Goal: Find specific page/section: Find specific page/section

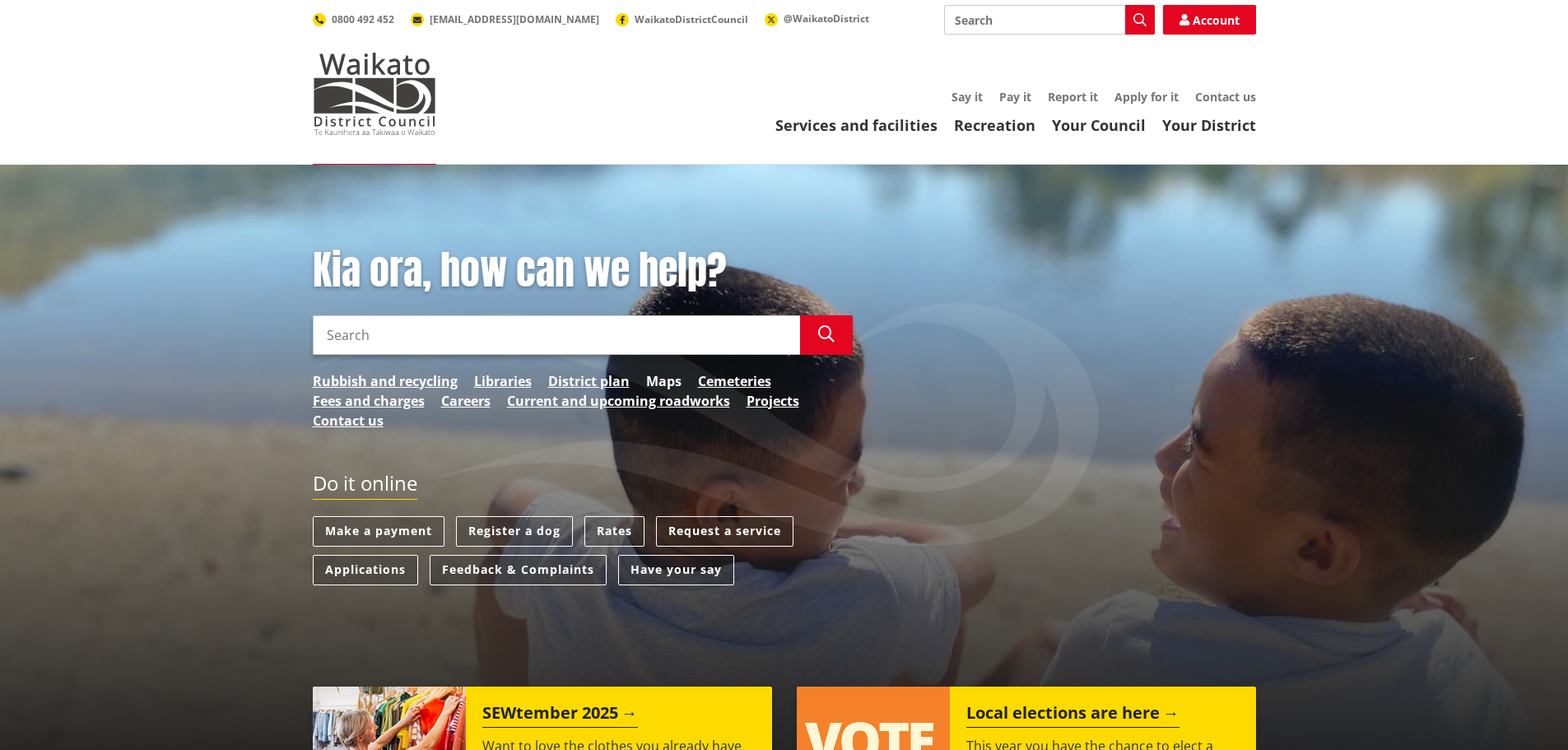
click at [660, 381] on link "Maps" at bounding box center [663, 381] width 35 height 20
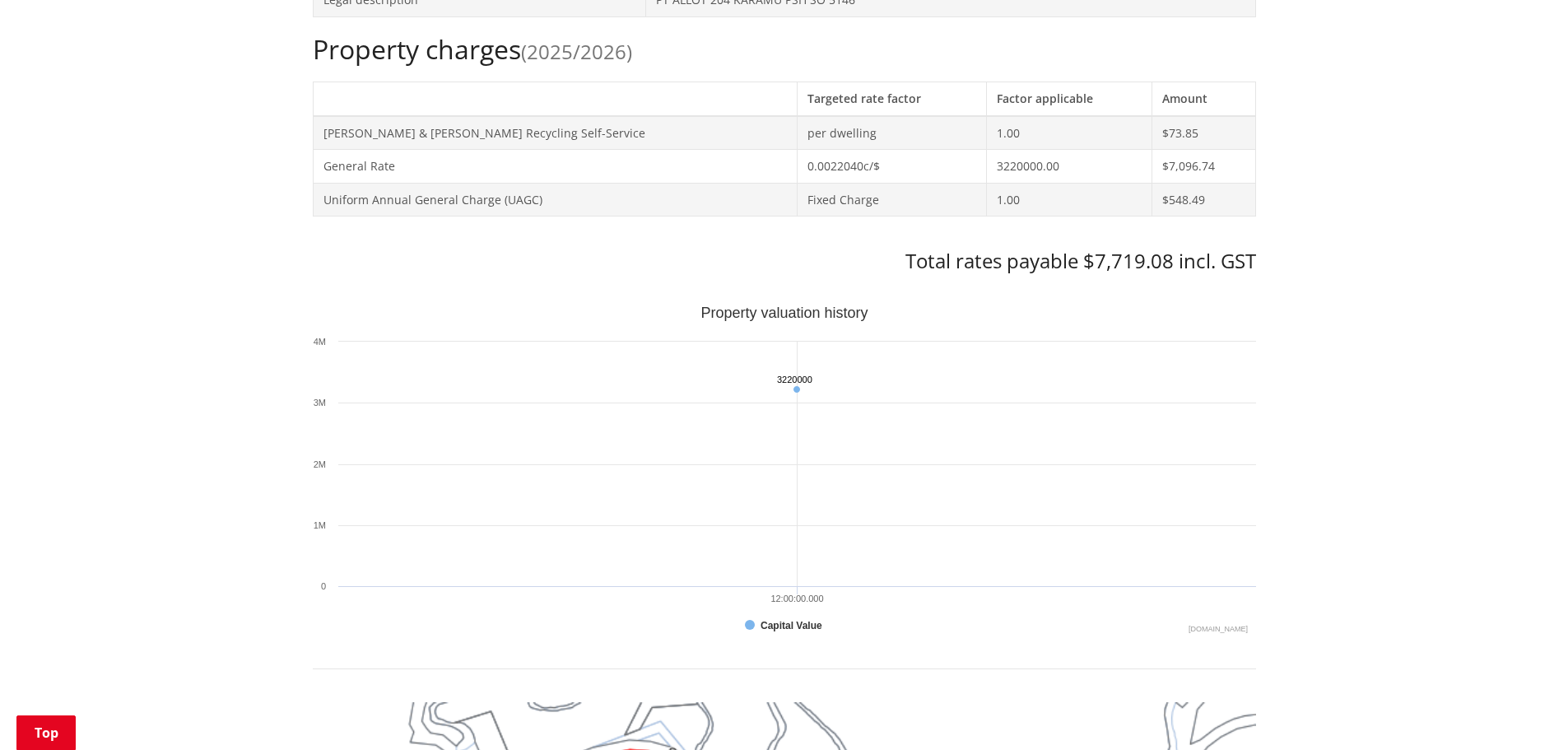
scroll to position [741, 0]
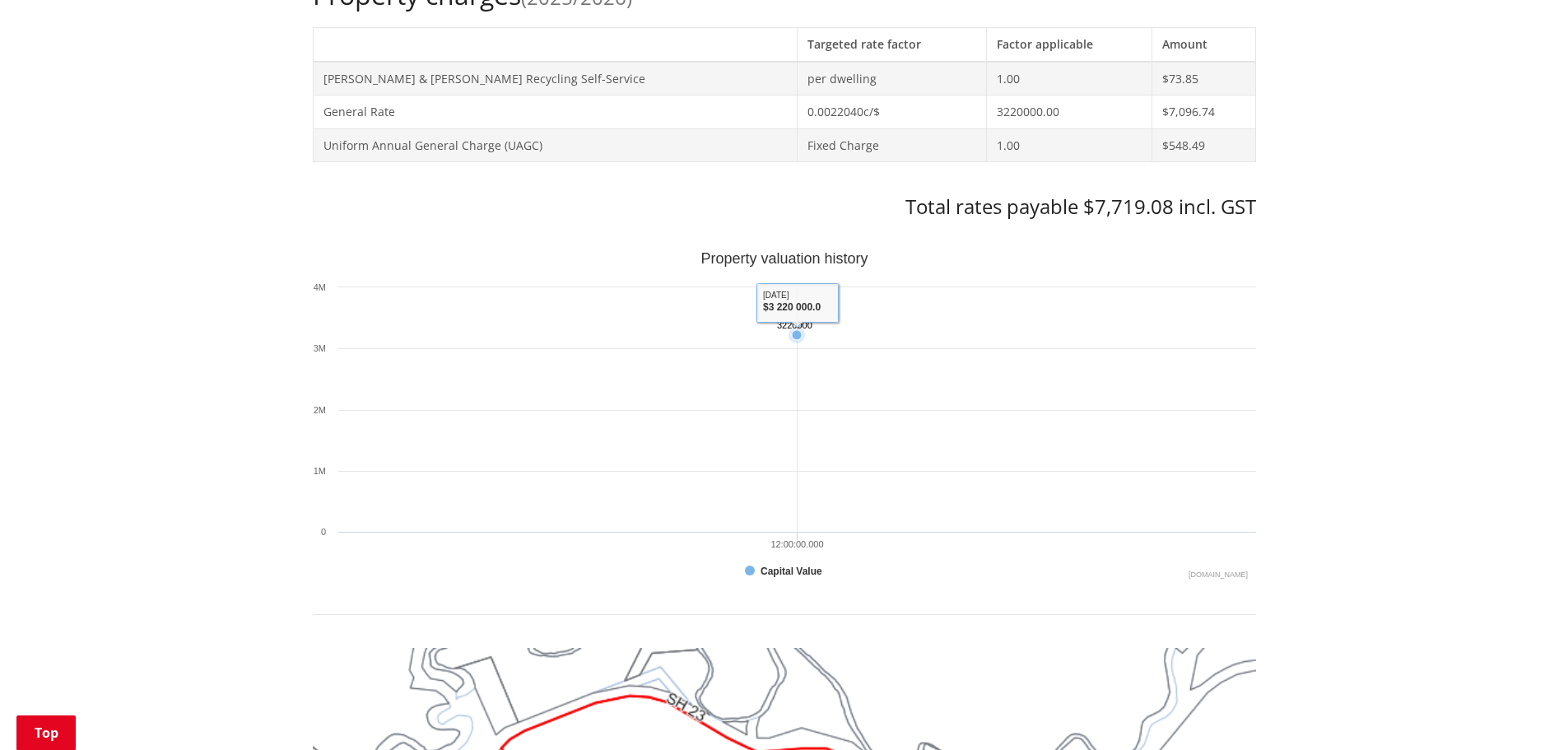
drag, startPoint x: 557, startPoint y: 378, endPoint x: 623, endPoint y: 384, distance: 66.3
click at [577, 380] on rect "Interactive chart" at bounding box center [784, 416] width 943 height 329
drag, startPoint x: 623, startPoint y: 384, endPoint x: 963, endPoint y: 448, distance: 346.0
click at [960, 448] on rect "Interactive chart" at bounding box center [784, 416] width 943 height 329
drag, startPoint x: 1003, startPoint y: 446, endPoint x: 629, endPoint y: 441, distance: 374.0
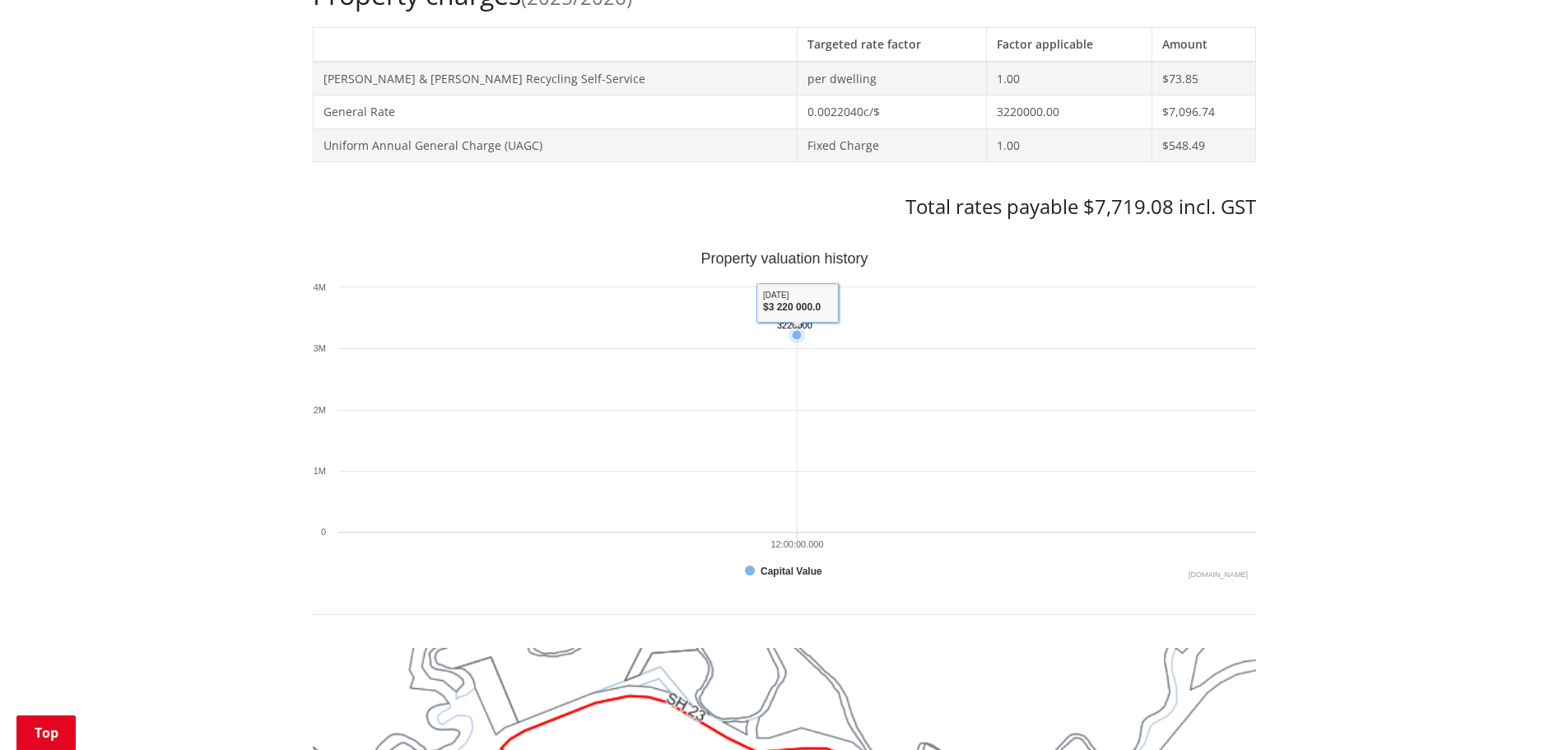
click at [629, 441] on rect "Interactive chart" at bounding box center [784, 416] width 943 height 329
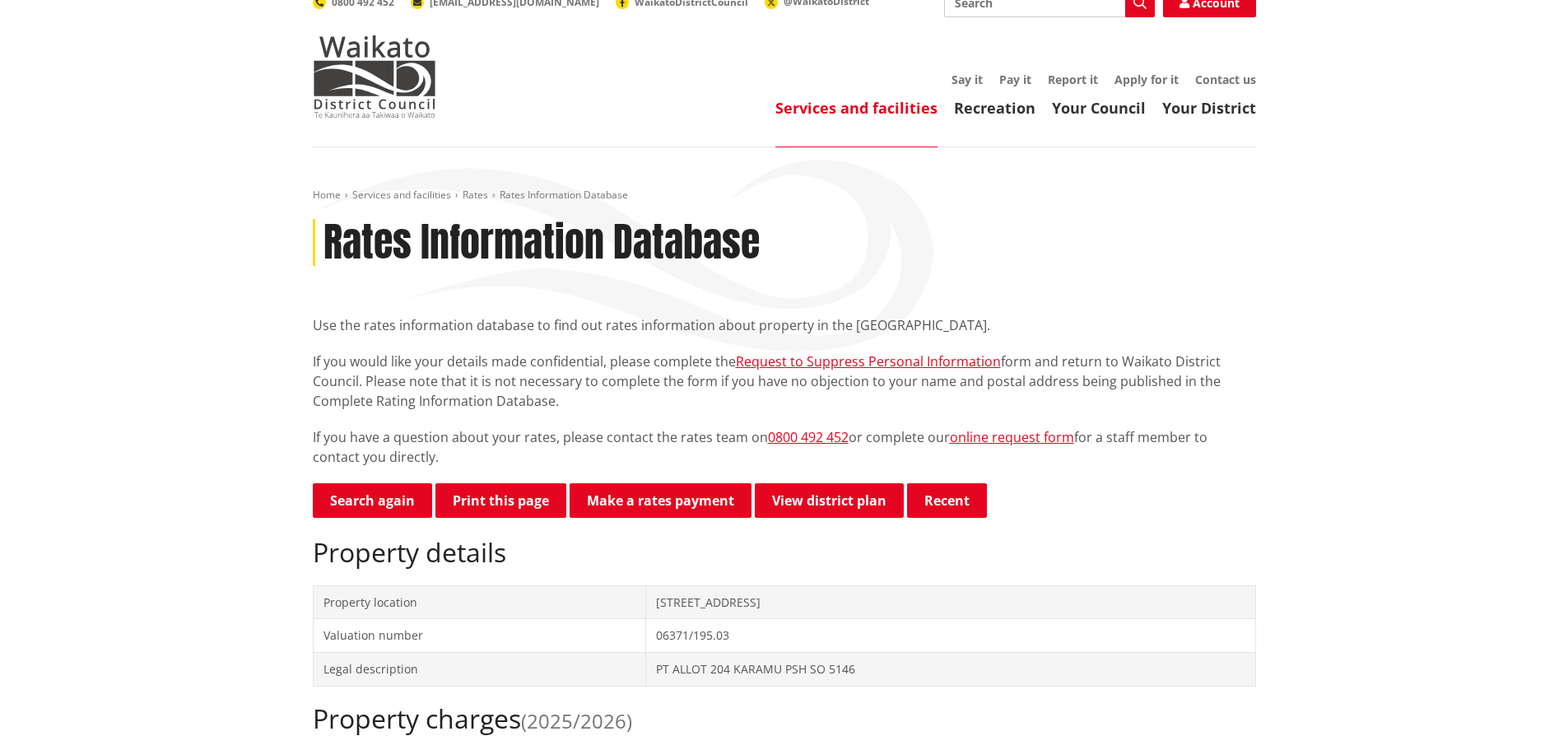
scroll to position [0, 0]
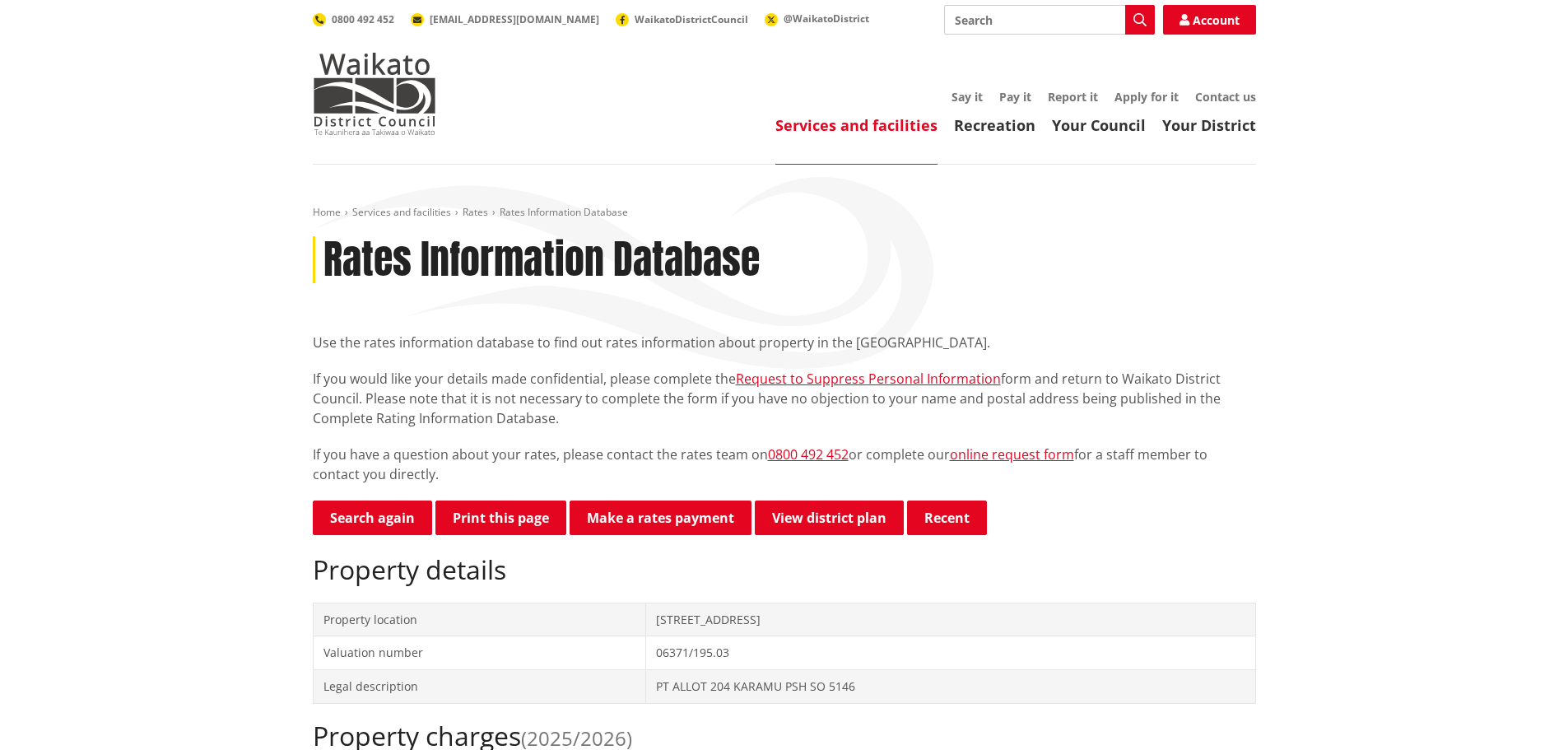
click at [732, 652] on td "06371/195.03" at bounding box center [950, 653] width 609 height 34
drag, startPoint x: 732, startPoint y: 651, endPoint x: 639, endPoint y: 655, distance: 93.1
click at [639, 655] on tr "Valuation number 06371/195.03" at bounding box center [784, 653] width 942 height 34
copy tr "06371/195.03"
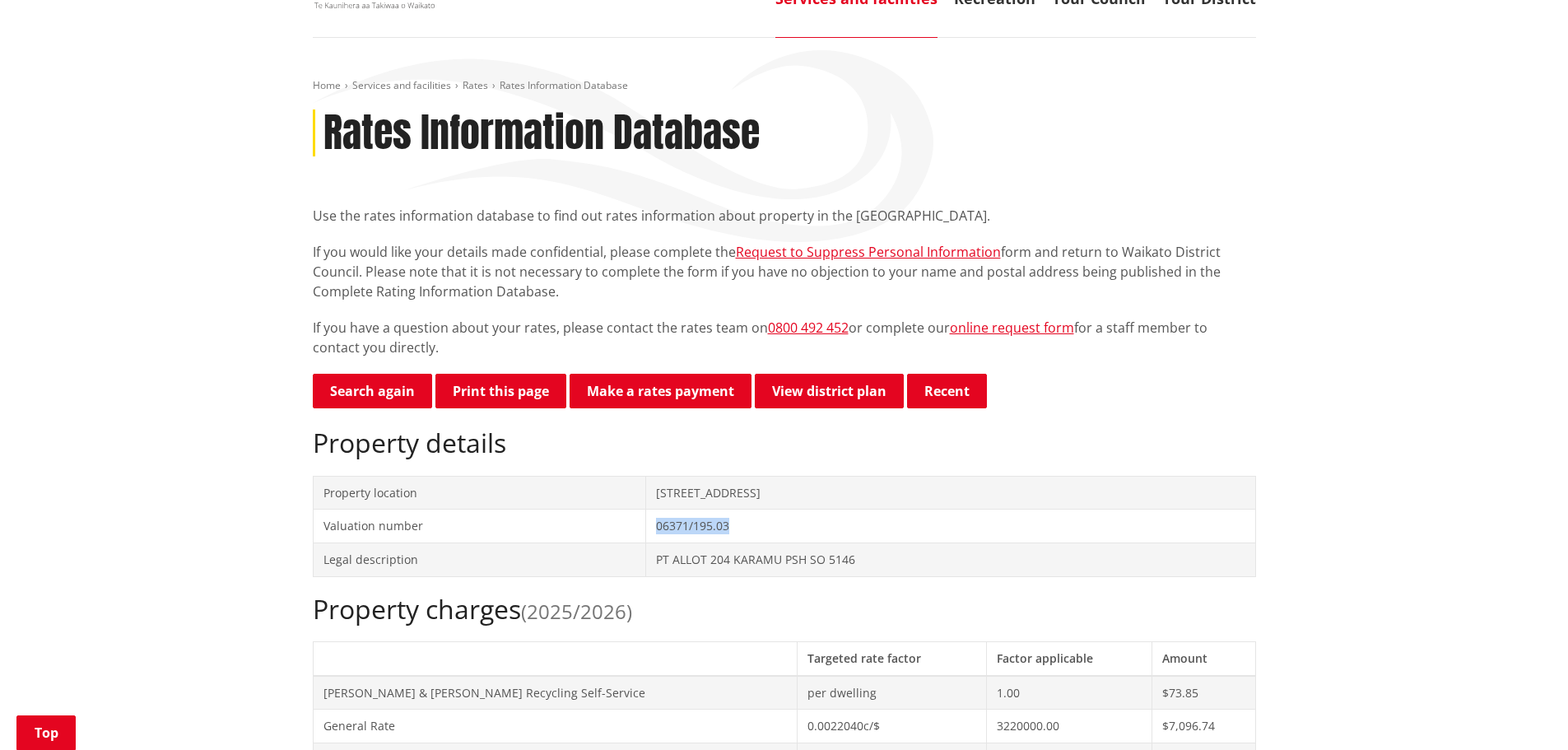
scroll to position [83, 0]
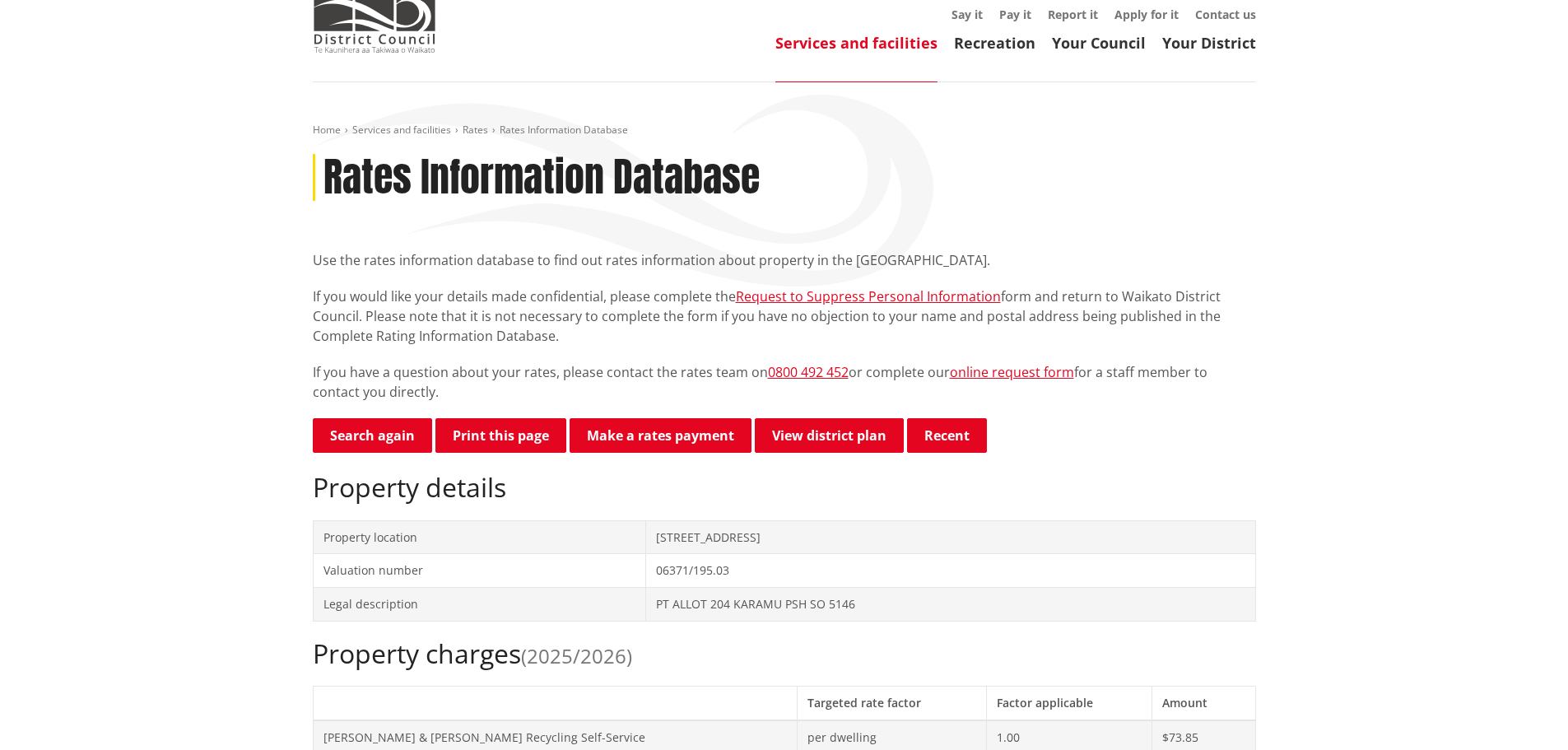
click at [868, 538] on td "[STREET_ADDRESS]" at bounding box center [950, 537] width 609 height 34
drag, startPoint x: 864, startPoint y: 535, endPoint x: 661, endPoint y: 537, distance: 203.0
click at [653, 537] on td "[STREET_ADDRESS]" at bounding box center [950, 537] width 609 height 34
copy td "[STREET_ADDRESS]"
click at [478, 128] on link "Rates" at bounding box center [475, 129] width 26 height 14
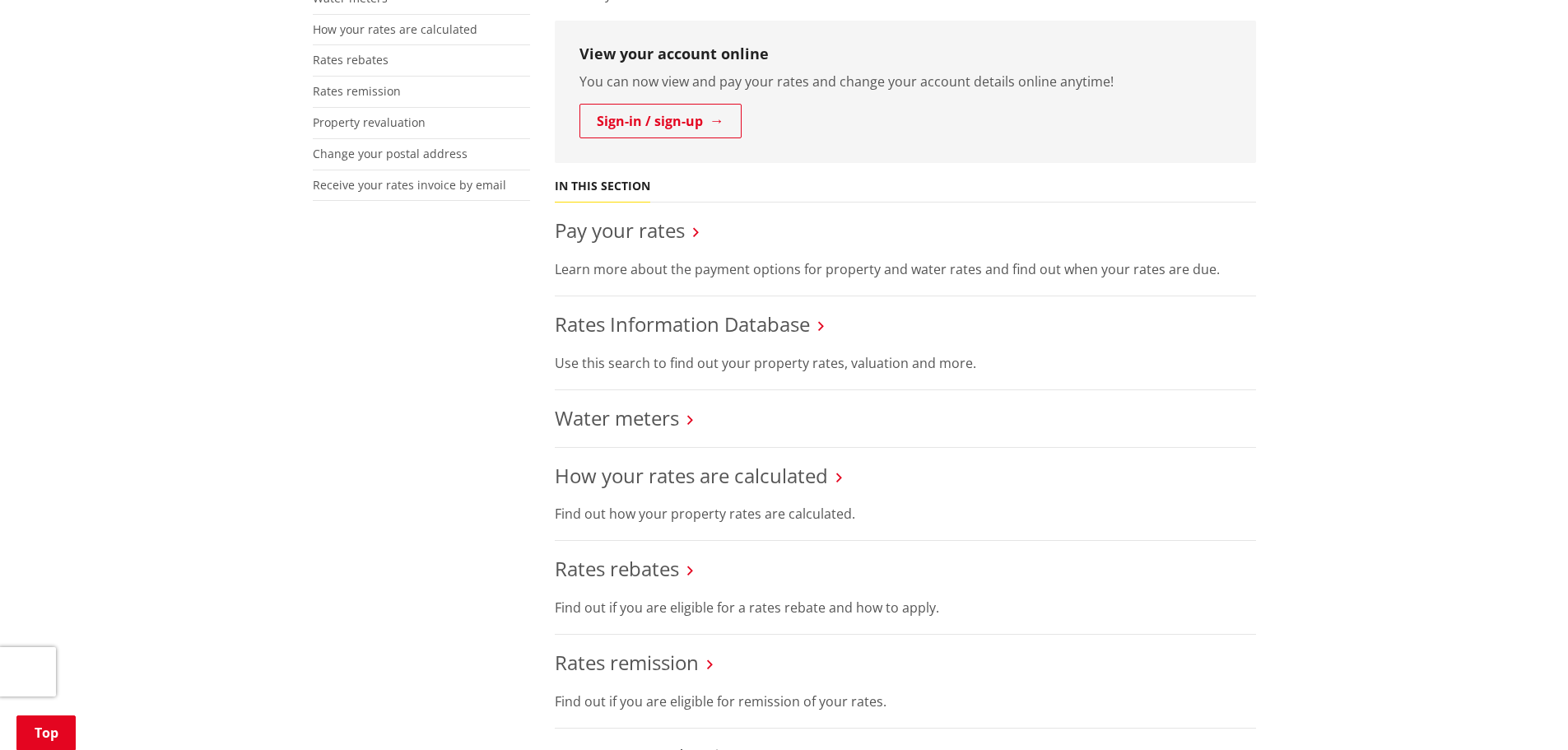
scroll to position [411, 0]
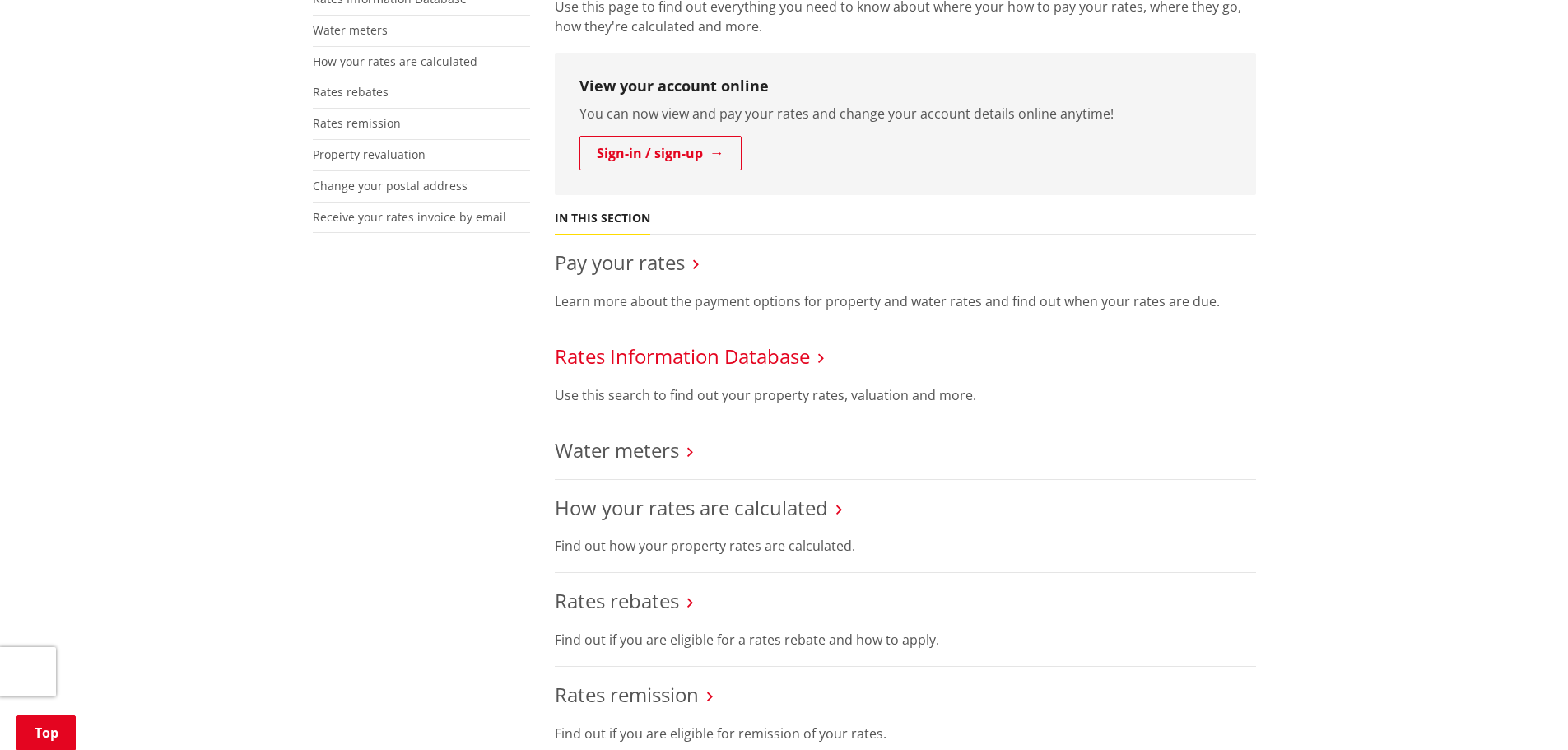
click at [713, 355] on link "Rates Information Database" at bounding box center [682, 356] width 255 height 28
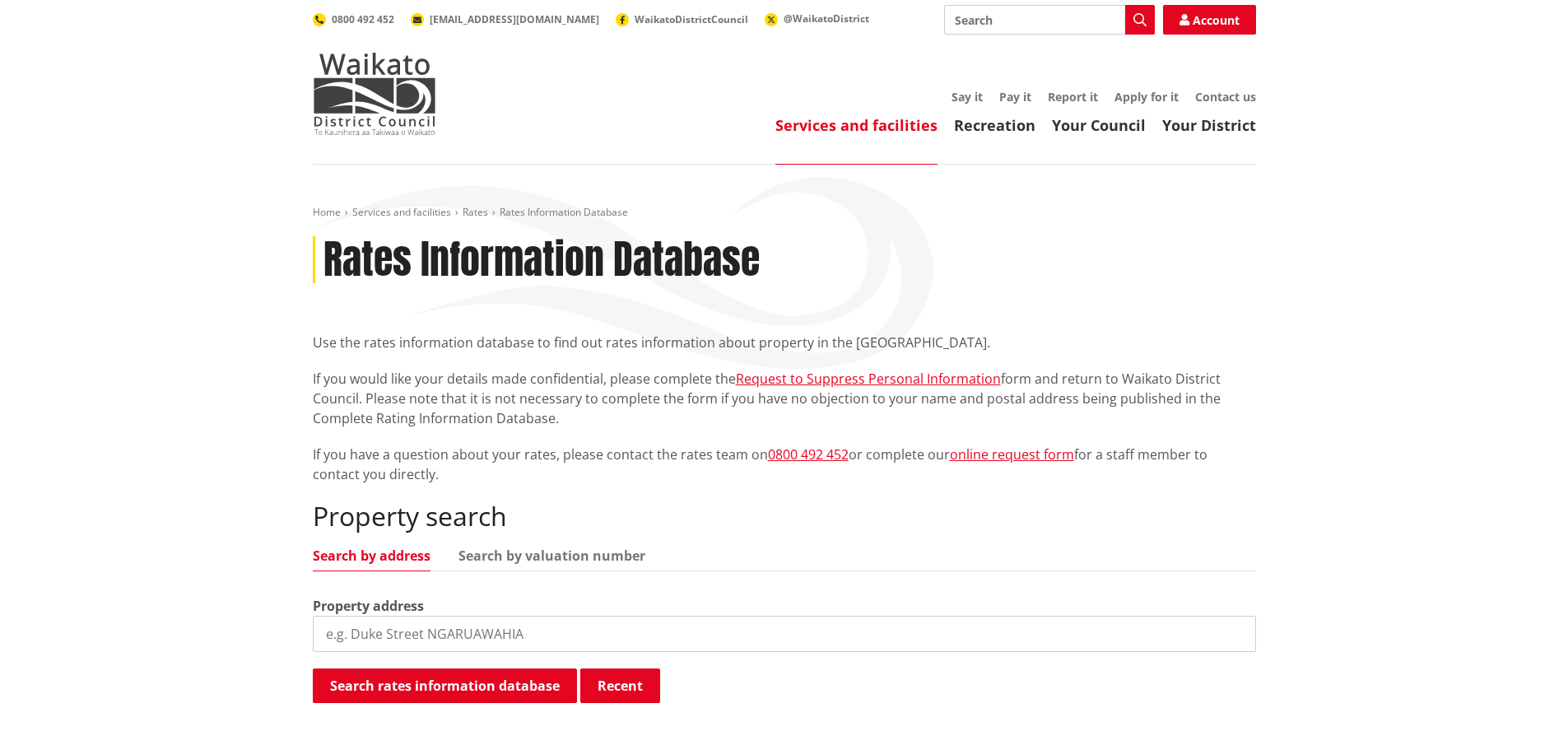
click at [597, 636] on input "search" at bounding box center [784, 633] width 943 height 36
paste input "[STREET_ADDRESS]"
type input "[STREET_ADDRESS]"
click at [517, 677] on button "Search rates information database" at bounding box center [444, 685] width 264 height 34
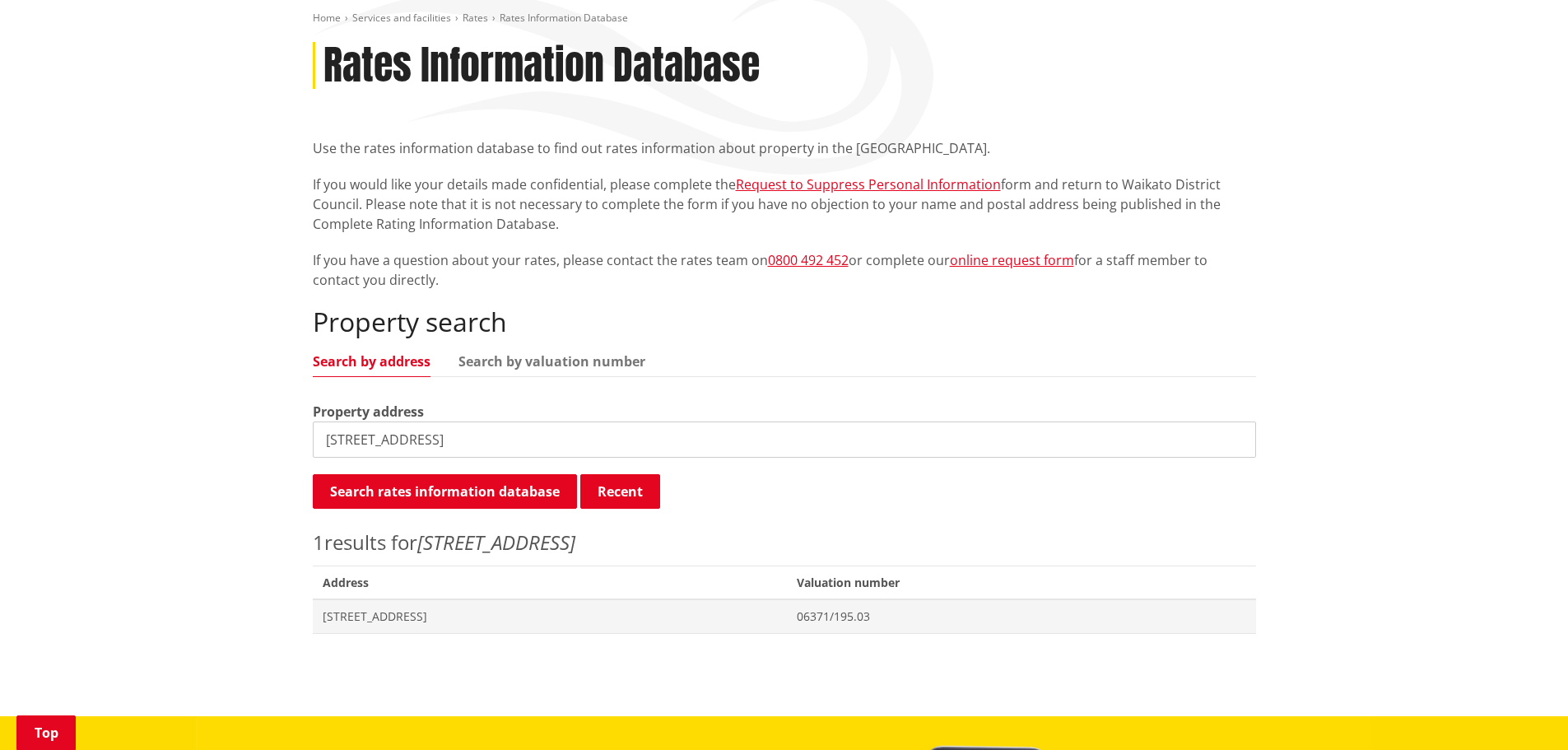
scroll to position [247, 0]
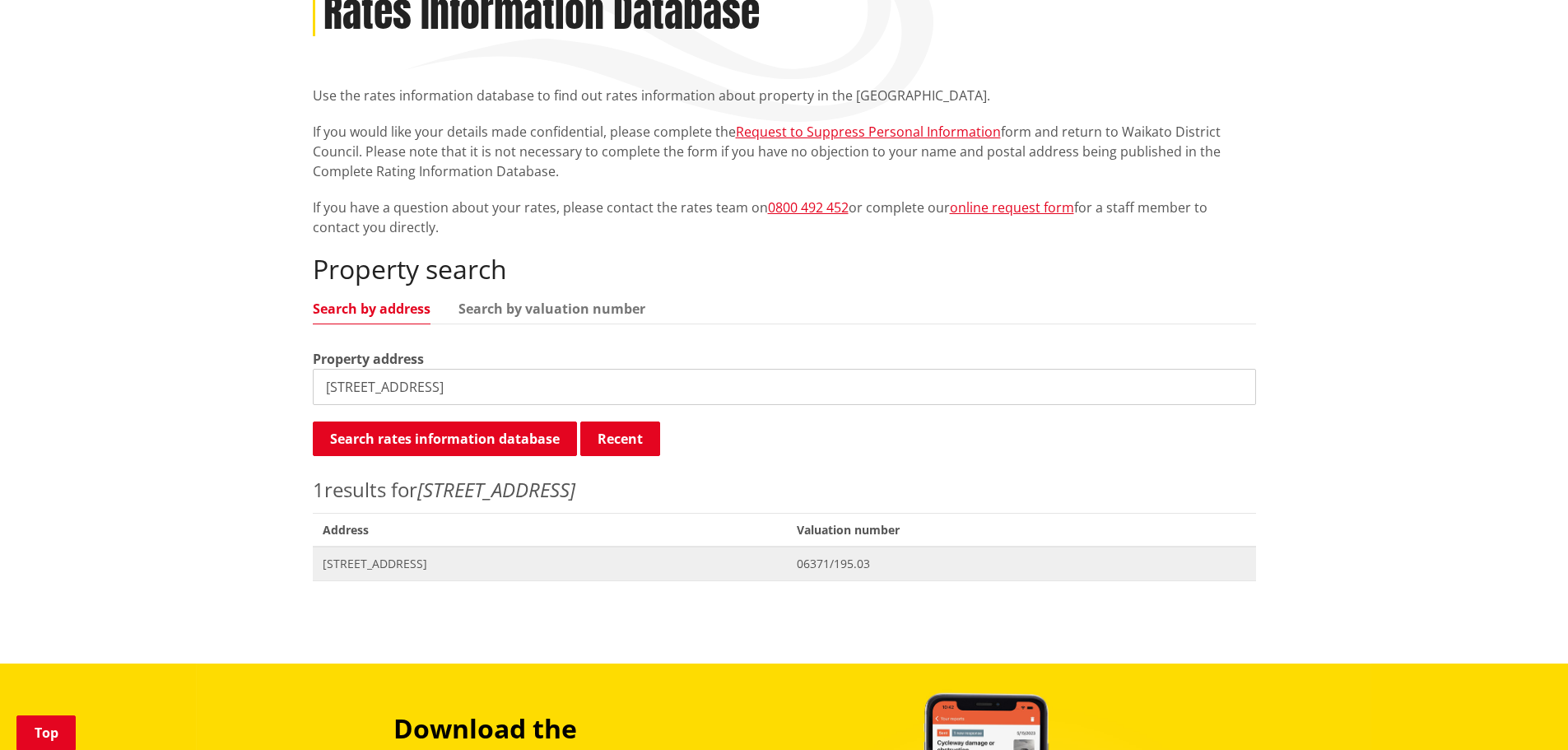
click at [934, 565] on span "06371/195.03" at bounding box center [1021, 563] width 448 height 16
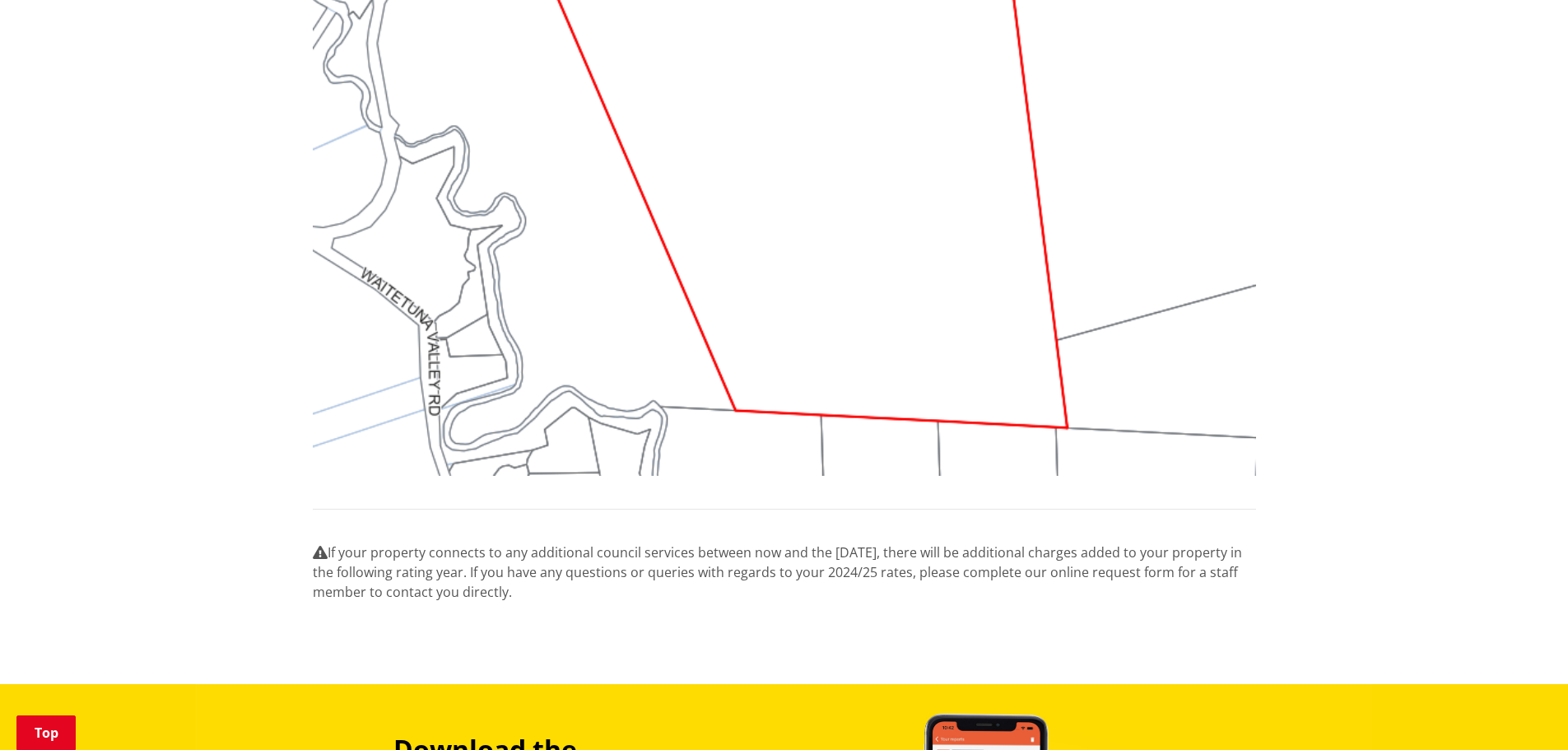
scroll to position [1564, 0]
